Goal: Complete application form: Complete application form

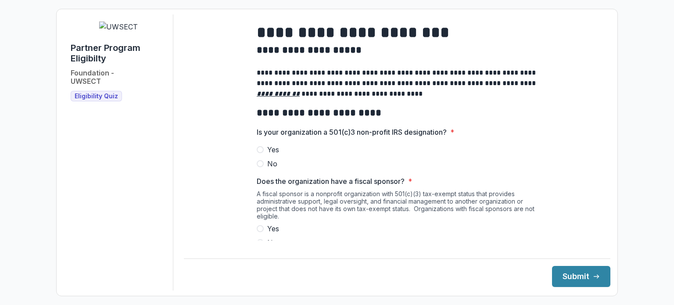
click at [257, 153] on span at bounding box center [260, 149] width 7 height 7
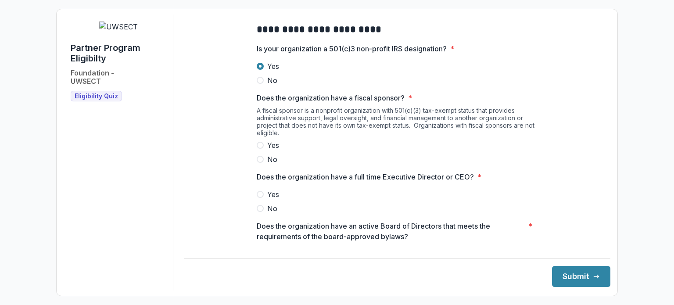
scroll to position [88, 0]
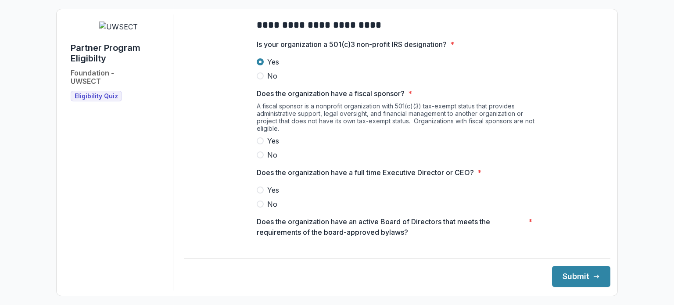
click at [275, 145] on span "Yes" at bounding box center [273, 141] width 12 height 11
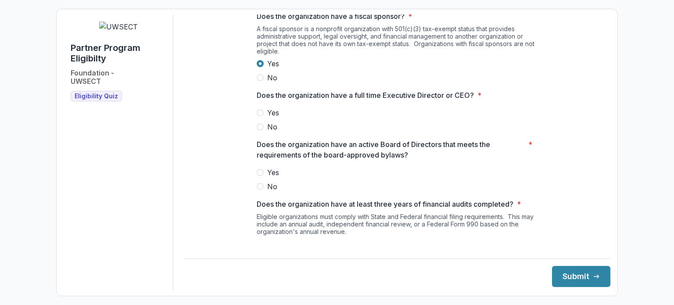
scroll to position [176, 0]
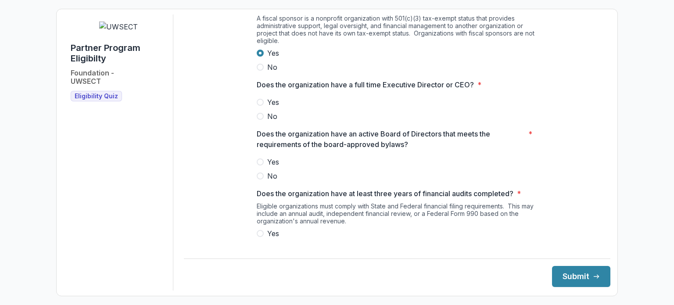
click at [272, 108] on span "Yes" at bounding box center [273, 102] width 12 height 11
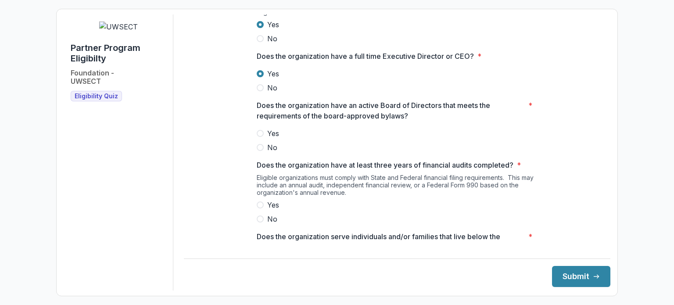
scroll to position [220, 0]
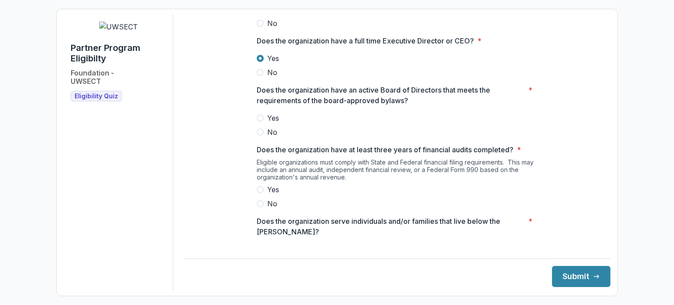
click at [257, 122] on span at bounding box center [260, 118] width 7 height 7
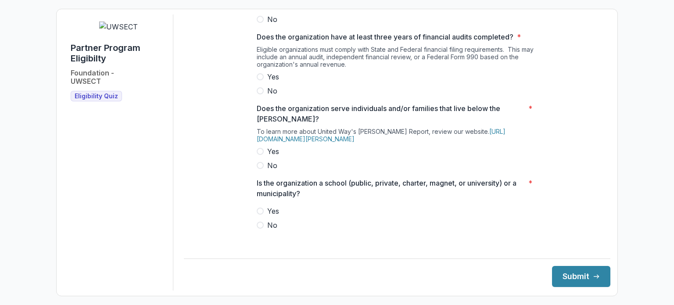
scroll to position [351, 0]
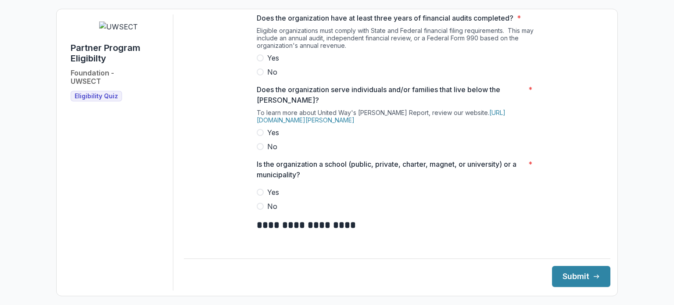
click at [259, 61] on span at bounding box center [260, 57] width 7 height 7
click at [257, 136] on span at bounding box center [260, 132] width 7 height 7
click at [260, 210] on span at bounding box center [260, 206] width 7 height 7
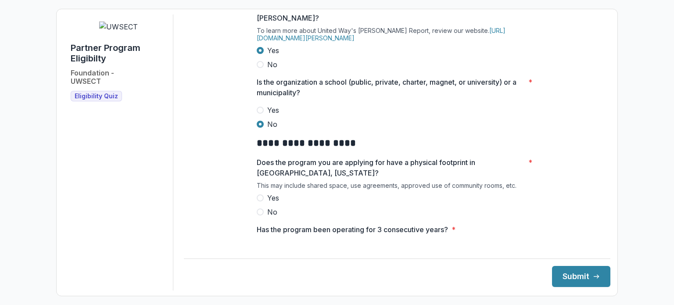
scroll to position [439, 0]
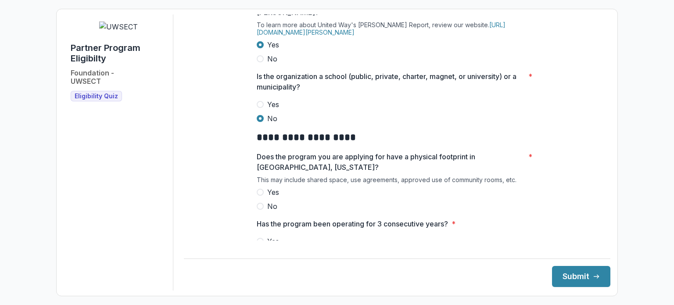
click at [259, 196] on span at bounding box center [260, 192] width 7 height 7
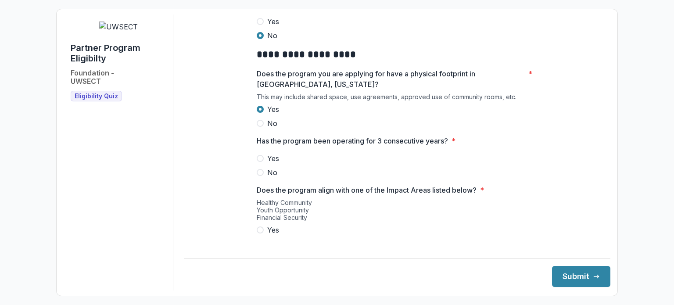
scroll to position [527, 0]
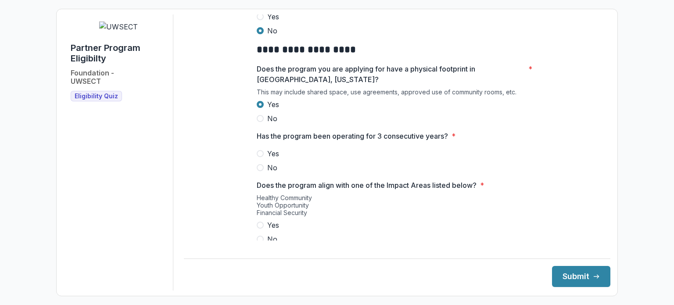
click at [259, 157] on span at bounding box center [260, 153] width 7 height 7
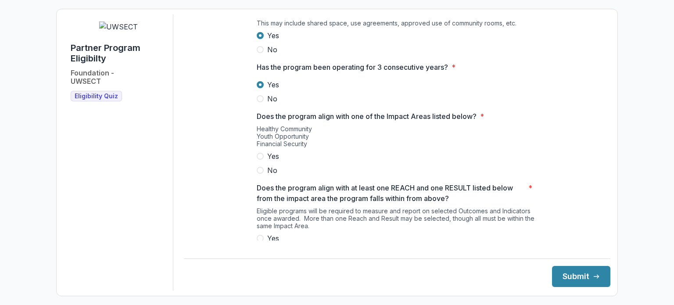
scroll to position [615, 0]
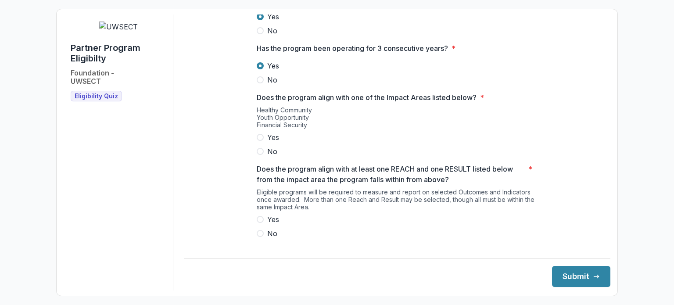
click at [257, 143] on label "Yes" at bounding box center [397, 137] width 281 height 11
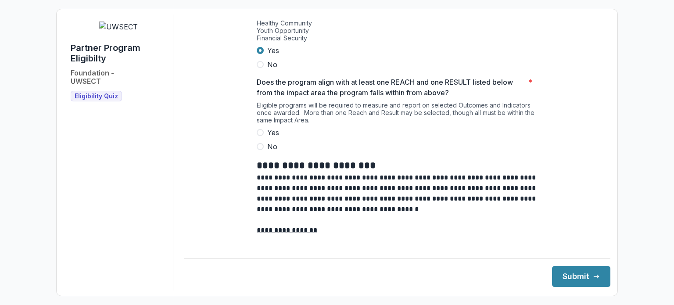
scroll to position [703, 0]
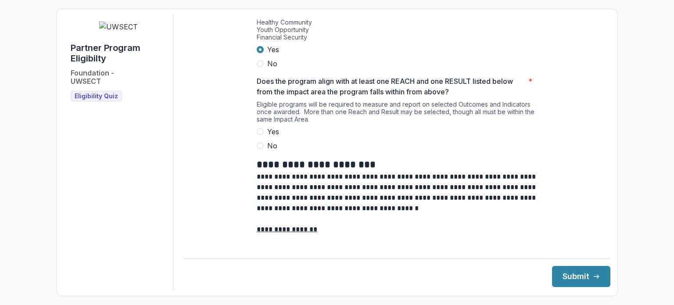
click at [260, 135] on span at bounding box center [260, 131] width 7 height 7
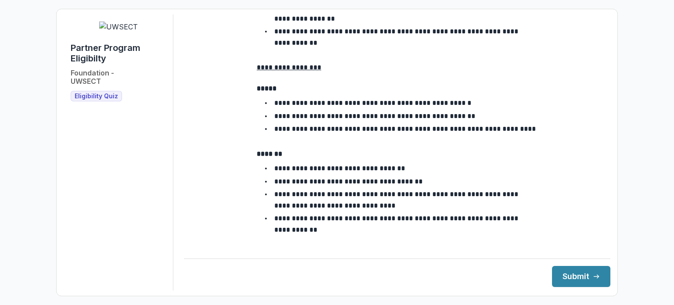
scroll to position [1613, 0]
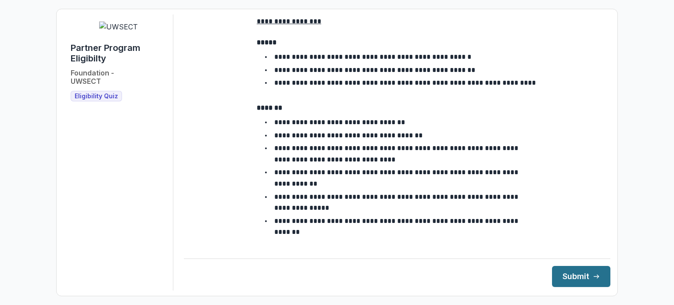
click at [574, 275] on button "Submit" at bounding box center [581, 276] width 58 height 21
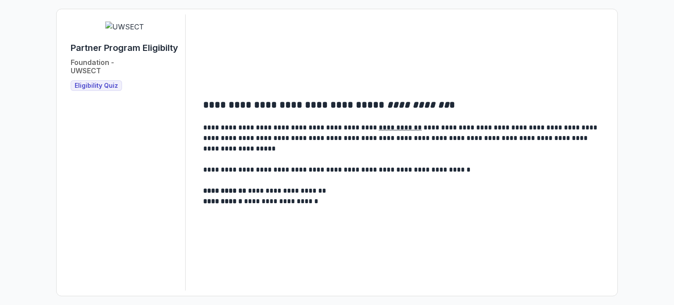
click at [104, 90] on span "Eligibility Quiz" at bounding box center [96, 85] width 43 height 7
click at [519, 180] on p at bounding box center [403, 180] width 400 height 11
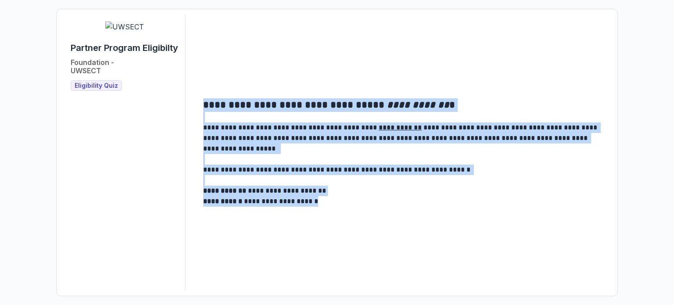
drag, startPoint x: 205, startPoint y: 104, endPoint x: 402, endPoint y: 202, distance: 219.5
click at [402, 202] on div "**********" at bounding box center [403, 152] width 400 height 108
copy div "**********"
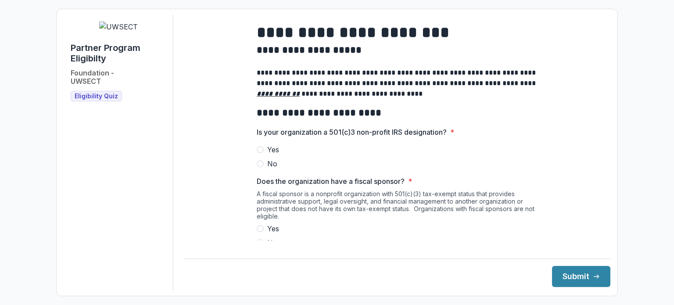
click at [259, 153] on span at bounding box center [260, 149] width 7 height 7
click at [260, 232] on span at bounding box center [260, 228] width 7 height 7
click at [258, 244] on label "No" at bounding box center [397, 243] width 281 height 11
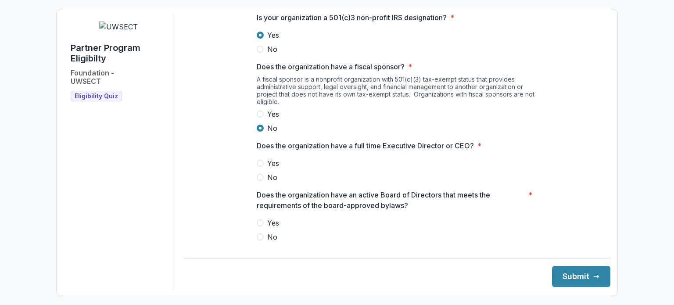
click at [261, 167] on span at bounding box center [260, 163] width 7 height 7
click at [258, 227] on span at bounding box center [260, 223] width 7 height 7
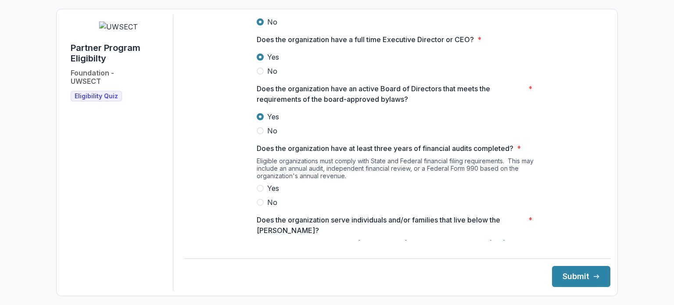
scroll to position [246, 0]
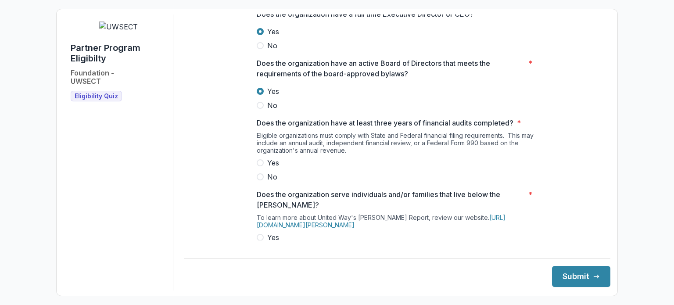
click at [260, 166] on span at bounding box center [260, 162] width 7 height 7
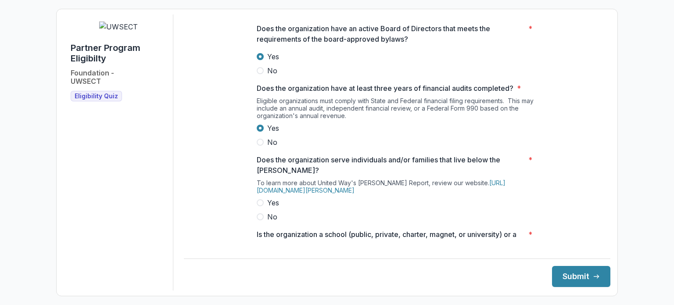
scroll to position [334, 0]
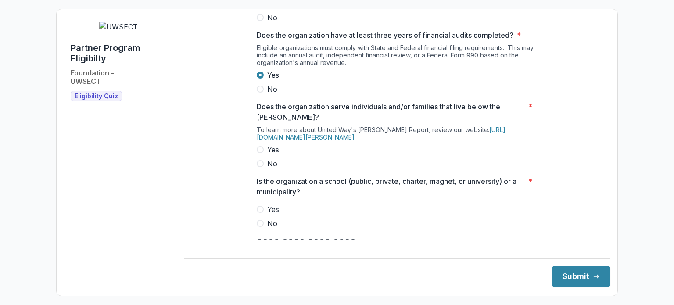
click at [260, 227] on span at bounding box center [260, 223] width 7 height 7
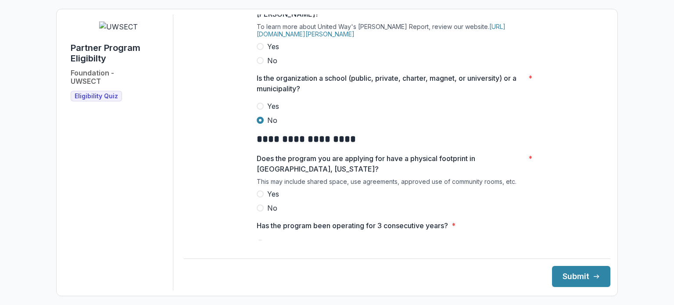
scroll to position [466, 0]
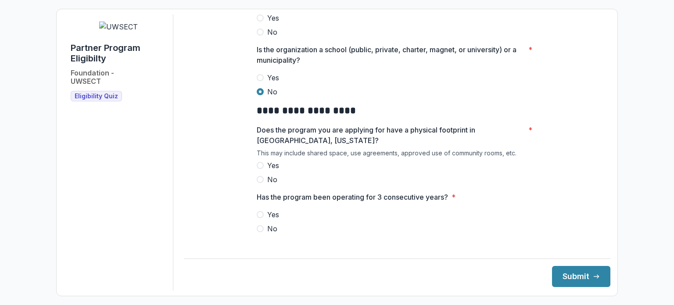
click at [259, 169] on span at bounding box center [260, 165] width 7 height 7
click at [263, 220] on label "Yes" at bounding box center [397, 214] width 281 height 11
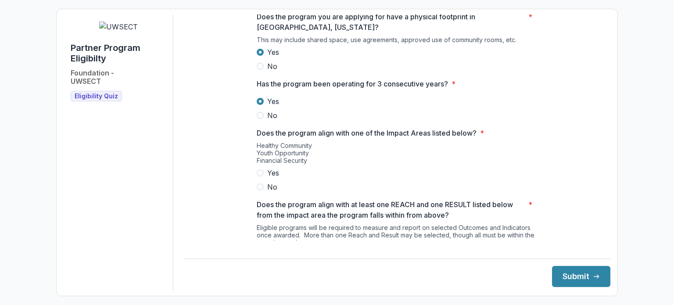
scroll to position [598, 0]
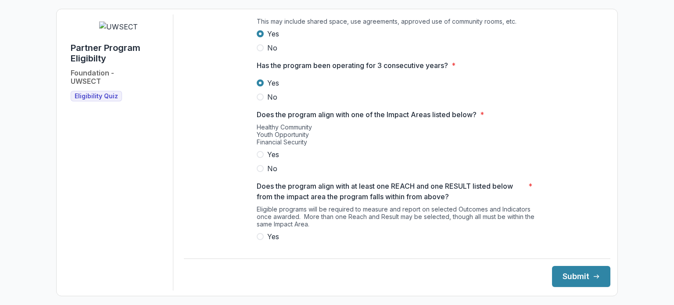
drag, startPoint x: 259, startPoint y: 159, endPoint x: 282, endPoint y: 159, distance: 23.3
click at [259, 158] on span at bounding box center [260, 154] width 7 height 7
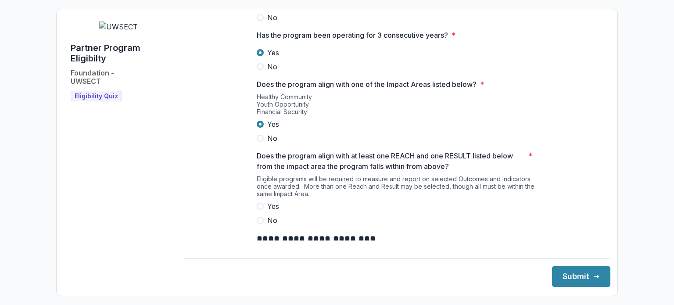
scroll to position [642, 0]
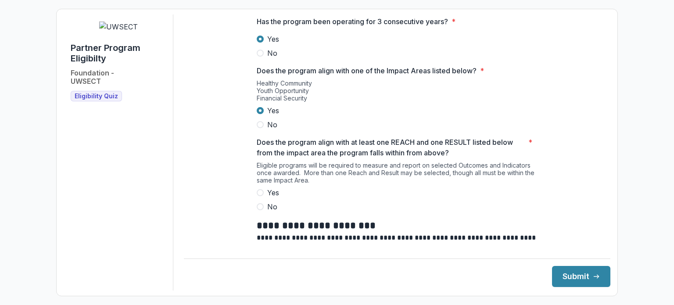
click at [261, 196] on span at bounding box center [260, 192] width 7 height 7
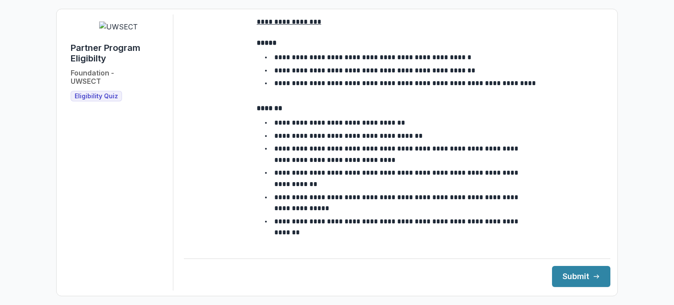
scroll to position [1613, 0]
click at [335, 249] on div "**********" at bounding box center [397, 152] width 427 height 276
click at [562, 275] on button "Submit" at bounding box center [581, 276] width 58 height 21
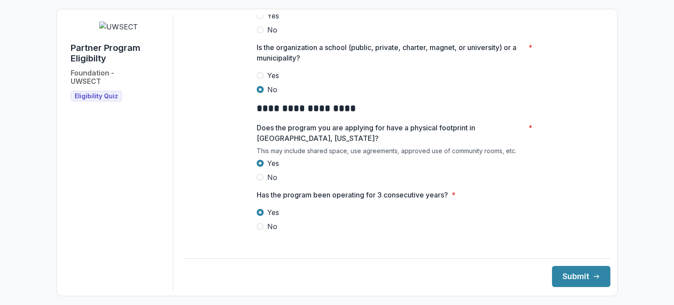
click at [367, 78] on label "Yes" at bounding box center [397, 75] width 281 height 11
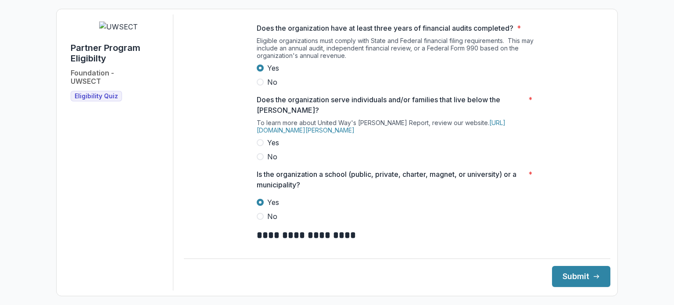
scroll to position [336, 0]
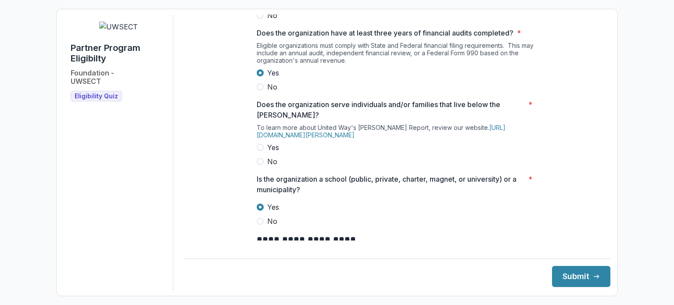
click at [260, 151] on span at bounding box center [260, 147] width 7 height 7
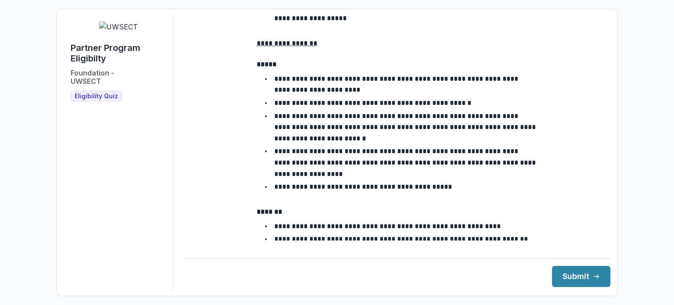
scroll to position [1215, 0]
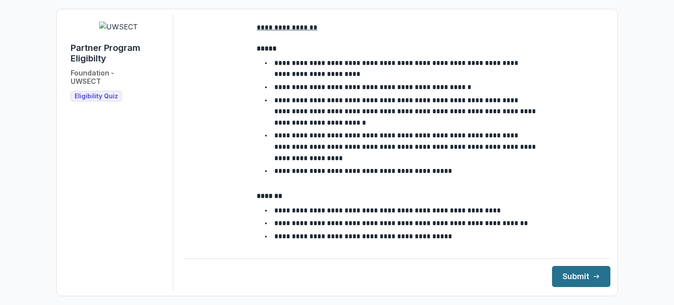
click at [571, 275] on button "Submit" at bounding box center [581, 276] width 58 height 21
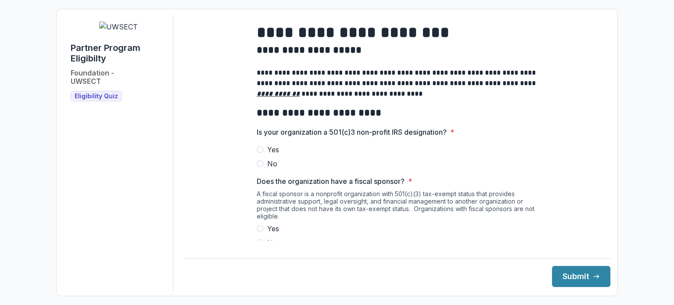
click at [263, 155] on label "Yes" at bounding box center [397, 149] width 281 height 11
click at [261, 232] on span at bounding box center [260, 228] width 7 height 7
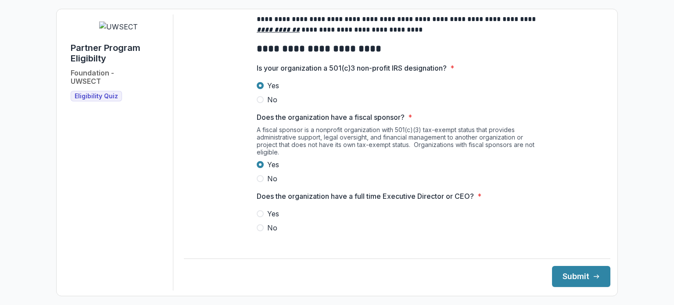
scroll to position [88, 0]
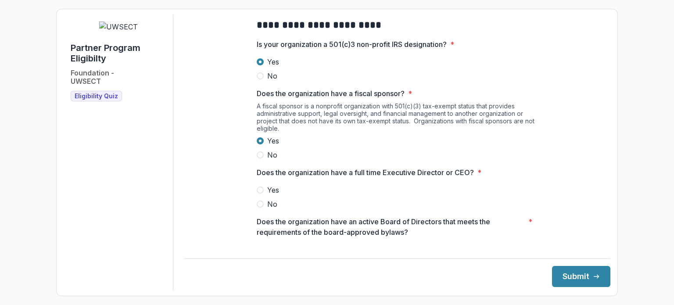
click at [260, 194] on span at bounding box center [260, 190] width 7 height 7
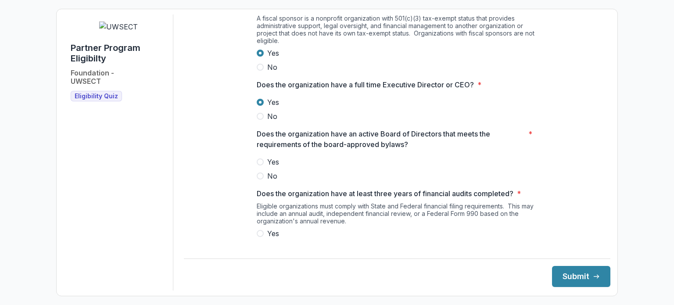
click at [260, 166] on span at bounding box center [260, 162] width 7 height 7
drag, startPoint x: 255, startPoint y: 238, endPoint x: 267, endPoint y: 234, distance: 12.2
click at [257, 238] on label "Yes" at bounding box center [397, 233] width 281 height 11
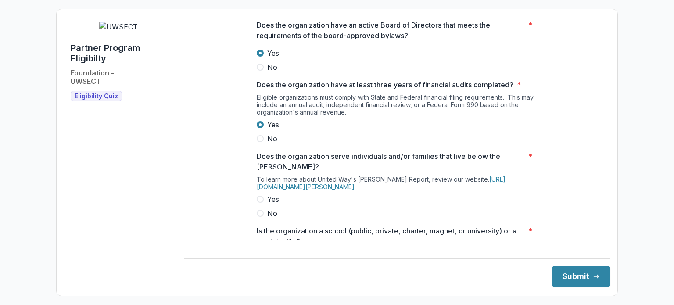
scroll to position [307, 0]
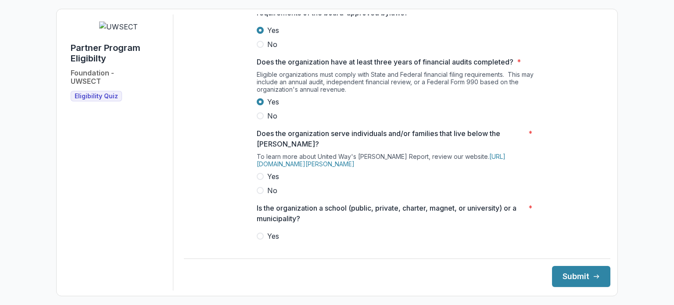
click at [262, 180] on span at bounding box center [260, 176] width 7 height 7
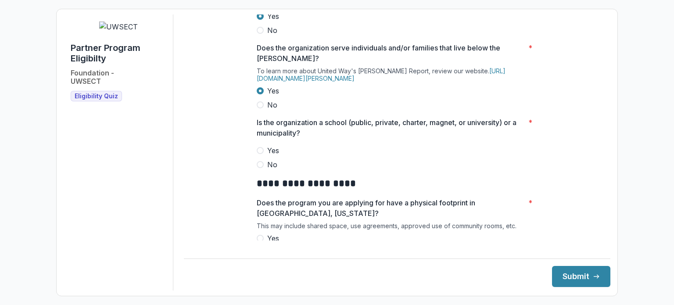
scroll to position [395, 0]
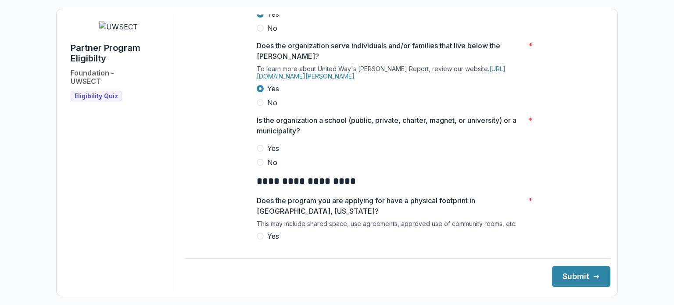
click at [257, 152] on span at bounding box center [260, 148] width 7 height 7
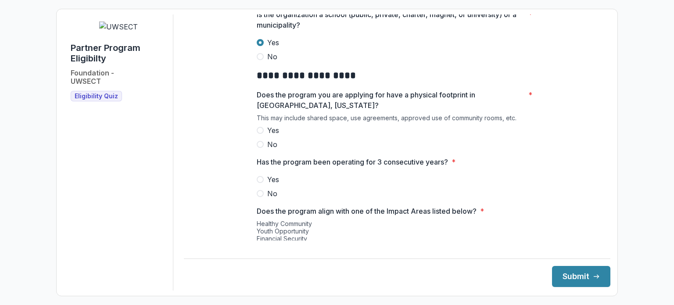
scroll to position [527, 0]
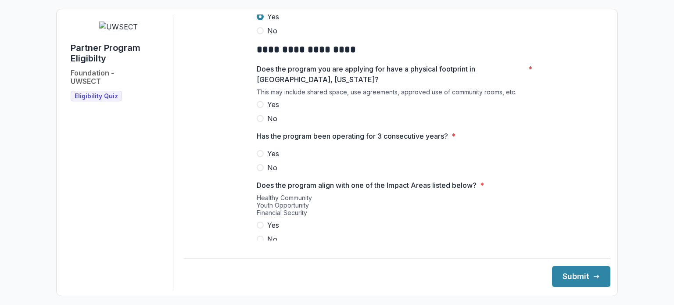
click at [259, 107] on span at bounding box center [260, 104] width 7 height 7
click at [257, 157] on span at bounding box center [260, 153] width 7 height 7
click at [263, 231] on label "Yes" at bounding box center [397, 225] width 281 height 11
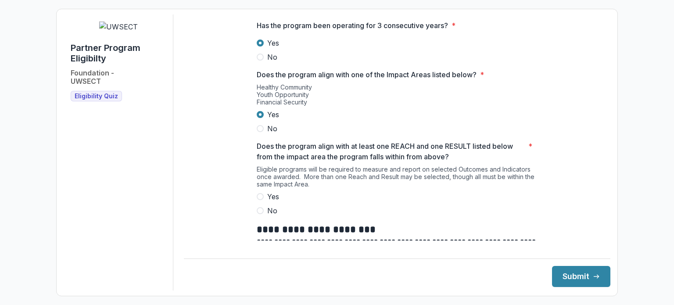
scroll to position [659, 0]
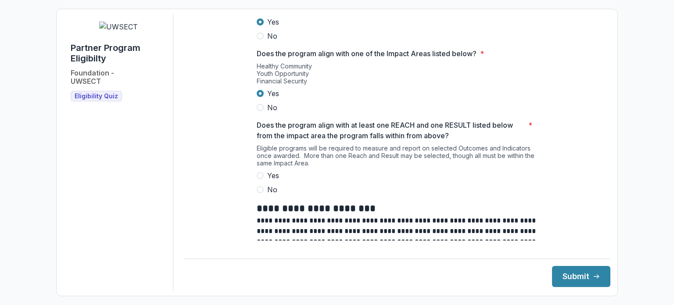
click at [257, 179] on span at bounding box center [260, 175] width 7 height 7
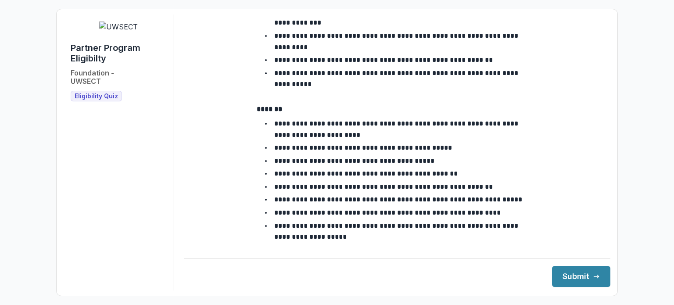
scroll to position [1098, 0]
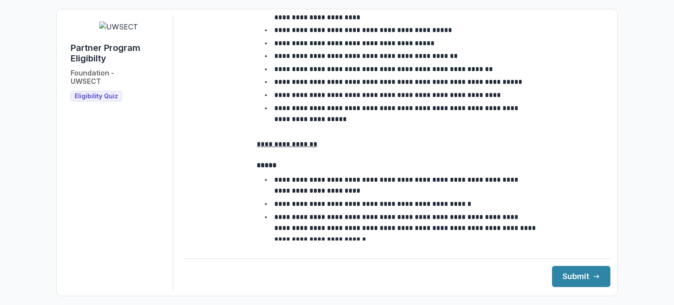
click at [288, 141] on u "**********" at bounding box center [287, 144] width 61 height 7
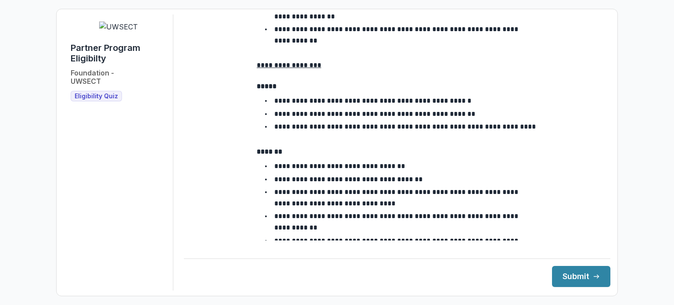
scroll to position [1613, 0]
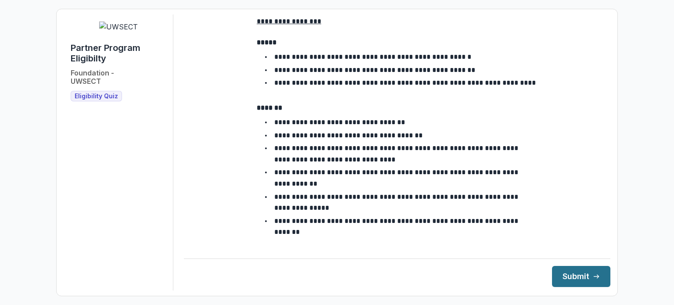
click at [567, 272] on button "Submit" at bounding box center [581, 276] width 58 height 21
